Goal: Navigation & Orientation: Find specific page/section

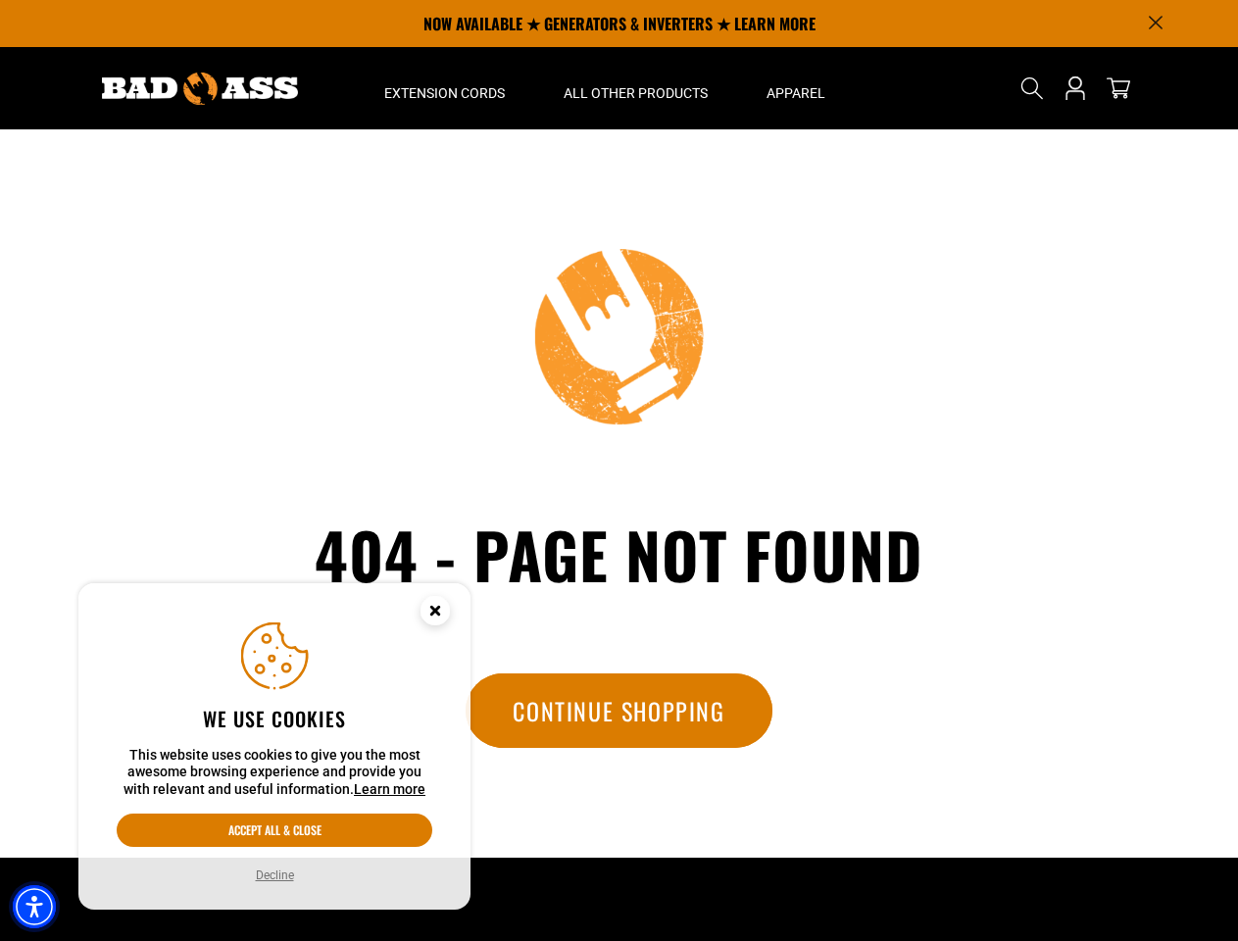
click at [34, 906] on img "Accessibility Menu" at bounding box center [34, 906] width 43 height 43
click at [1155, 23] on body "Skip to main content Enable accessibility for low vision Open the accessibility…" at bounding box center [619, 663] width 1238 height 1327
click at [444, 88] on body "Skip to main content Enable accessibility for low vision Open the accessibility…" at bounding box center [619, 663] width 1238 height 1327
click at [635, 88] on body "Skip to main content Enable accessibility for low vision Open the accessibility…" at bounding box center [619, 663] width 1238 height 1327
click at [795, 88] on body "Skip to main content Enable accessibility for low vision Open the accessibility…" at bounding box center [619, 663] width 1238 height 1327
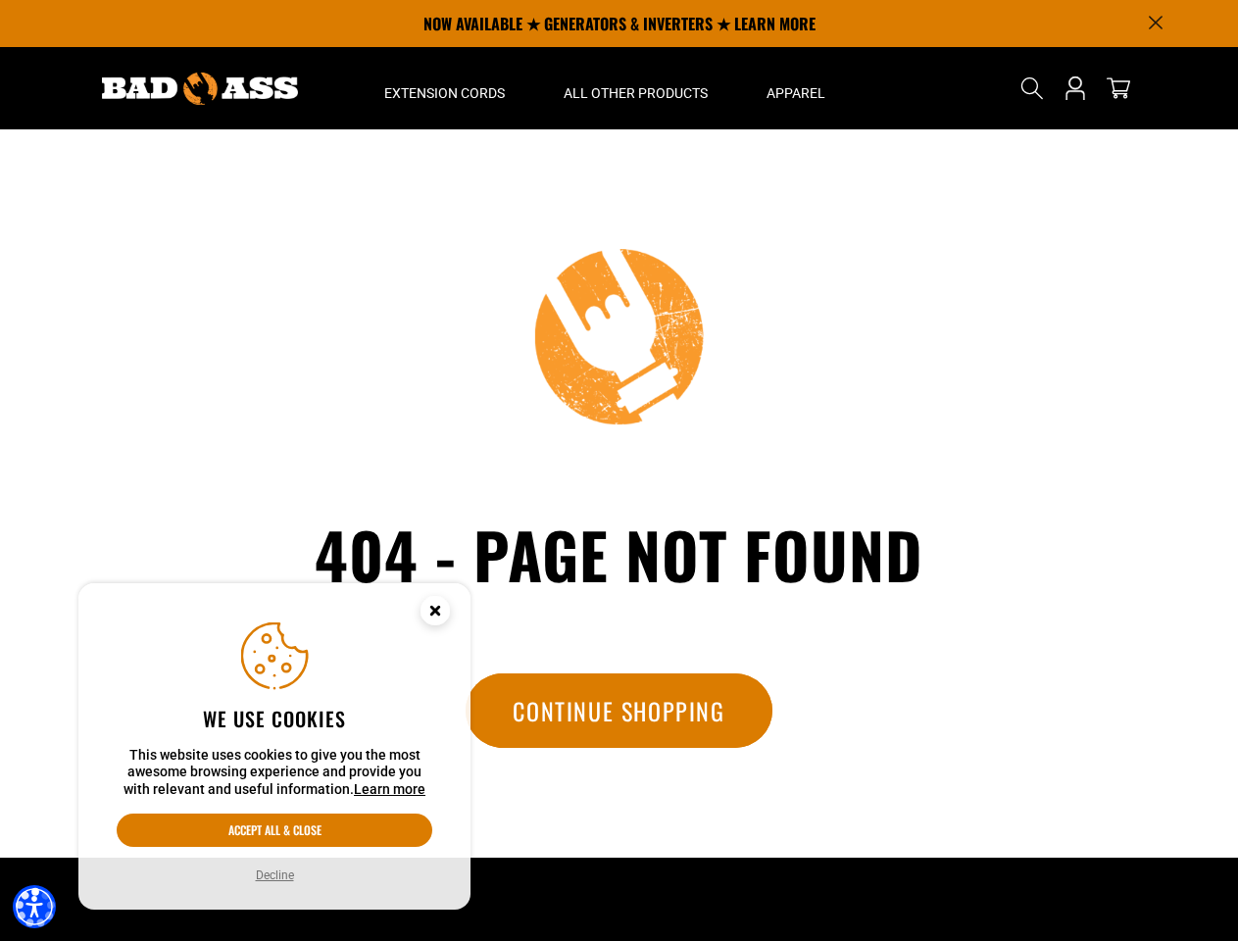
click at [1032, 88] on body "Skip to main content Enable accessibility for low vision Open the accessibility…" at bounding box center [619, 663] width 1238 height 1327
click at [1031, 105] on body "Skip to main content Enable accessibility for low vision Open the accessibility…" at bounding box center [619, 663] width 1238 height 1327
click at [274, 830] on body "Skip to main content Enable accessibility for low vision Open the accessibility…" at bounding box center [619, 663] width 1238 height 1327
click at [273, 875] on body "Skip to main content Enable accessibility for low vision Open the accessibility…" at bounding box center [619, 663] width 1238 height 1327
click at [435, 613] on body "Skip to main content Enable accessibility for low vision Open the accessibility…" at bounding box center [619, 663] width 1238 height 1327
